Goal: Task Accomplishment & Management: Complete application form

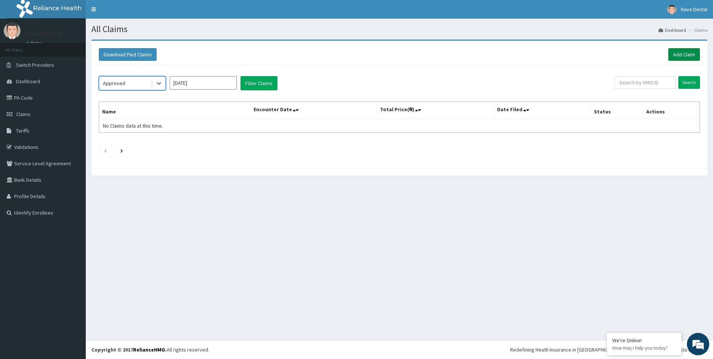
click at [686, 55] on link "Add Claim" at bounding box center [684, 54] width 32 height 13
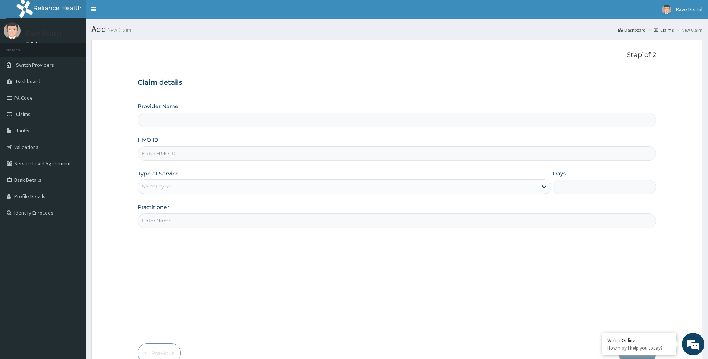
click at [159, 151] on input "HMO ID" at bounding box center [397, 153] width 519 height 15
type input "Rave Dental Clinic -OGBA"
type input "SNL/10446/A"
click at [170, 177] on label "Type of Service" at bounding box center [158, 173] width 41 height 7
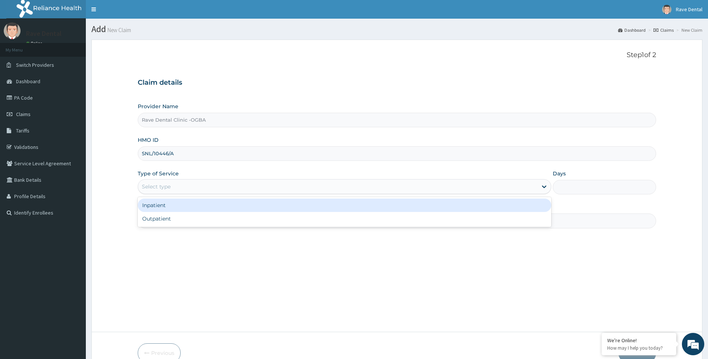
click at [166, 185] on div "Select type" at bounding box center [156, 186] width 29 height 7
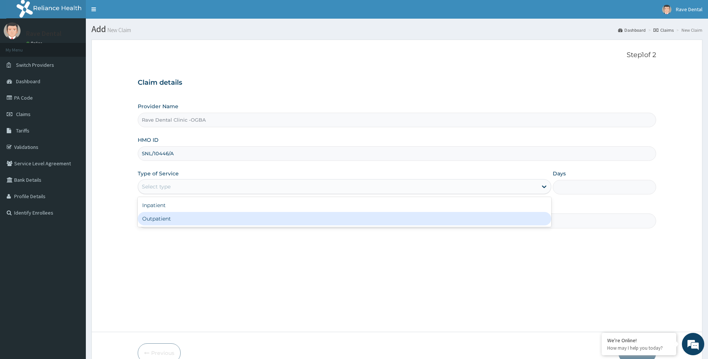
click at [160, 218] on div "Outpatient" at bounding box center [345, 218] width 414 height 13
type input "1"
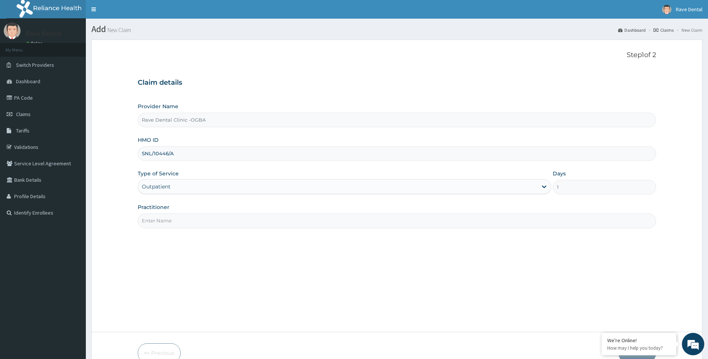
click at [162, 220] on input "Practitioner" at bounding box center [397, 220] width 519 height 15
type input "[PERSON_NAME]"
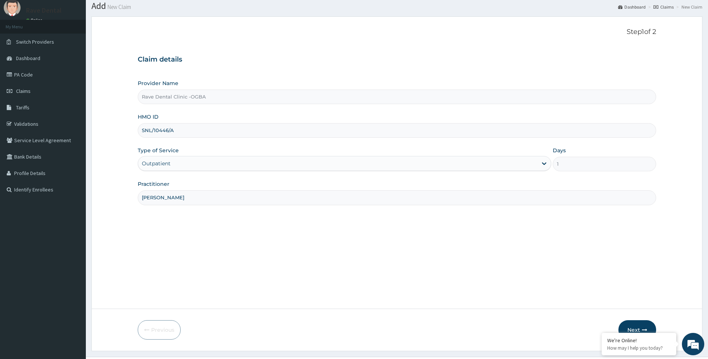
scroll to position [40, 0]
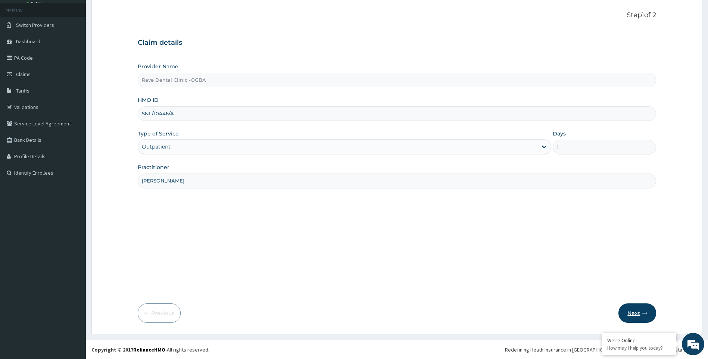
click at [630, 317] on button "Next" at bounding box center [637, 312] width 38 height 19
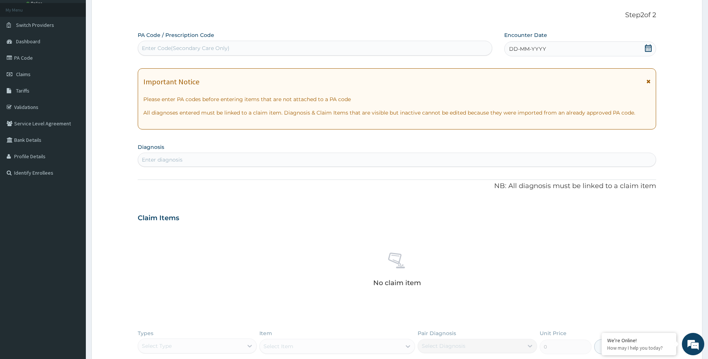
click at [189, 46] on div "Enter Code(Secondary Care Only)" at bounding box center [186, 47] width 88 height 7
paste input "PA/A67312"
type input "PA/A67312"
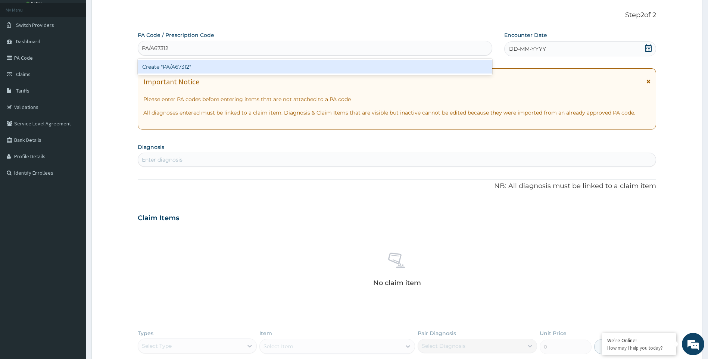
click at [167, 68] on div "Create "PA/A67312"" at bounding box center [315, 66] width 354 height 13
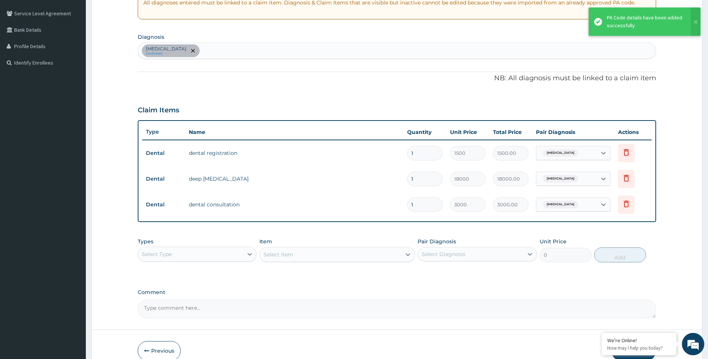
scroll to position [188, 0]
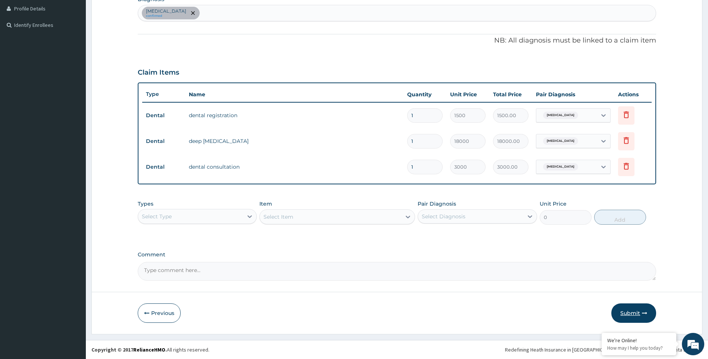
click at [624, 313] on button "Submit" at bounding box center [633, 312] width 45 height 19
